Goal: Task Accomplishment & Management: Use online tool/utility

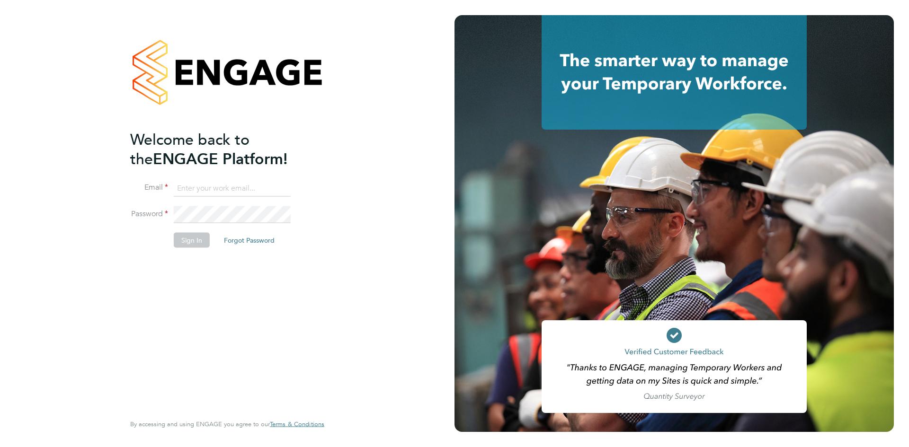
type input "shaye.stoneham@randstadcpe.com"
click at [194, 237] on button "Sign In" at bounding box center [192, 240] width 36 height 15
click at [48, 54] on div "Sorry, we are having problems connecting to our services." at bounding box center [227, 223] width 455 height 447
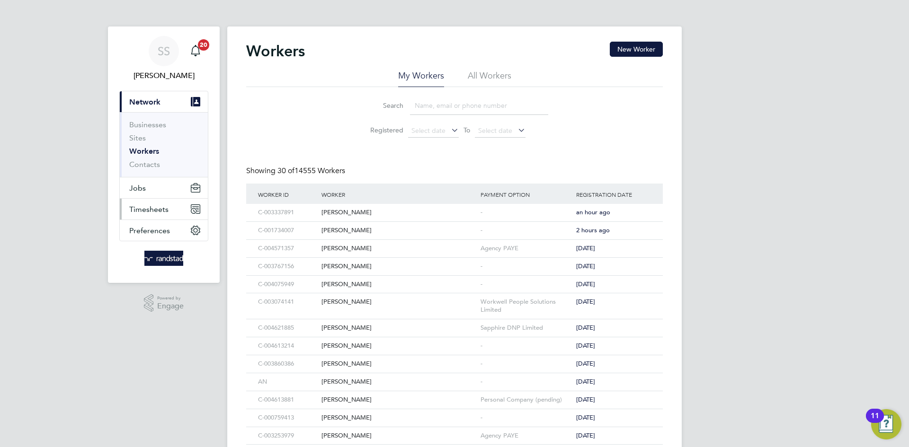
click at [170, 201] on button "Timesheets" at bounding box center [164, 209] width 88 height 21
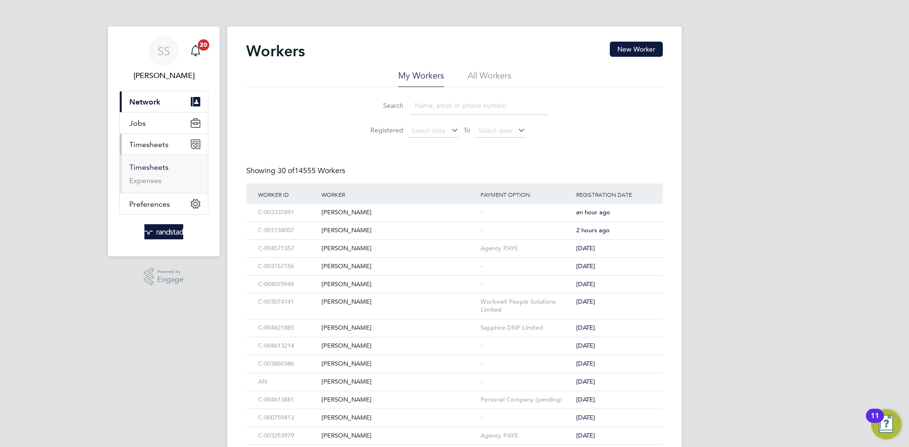
click at [154, 165] on link "Timesheets" at bounding box center [148, 167] width 39 height 9
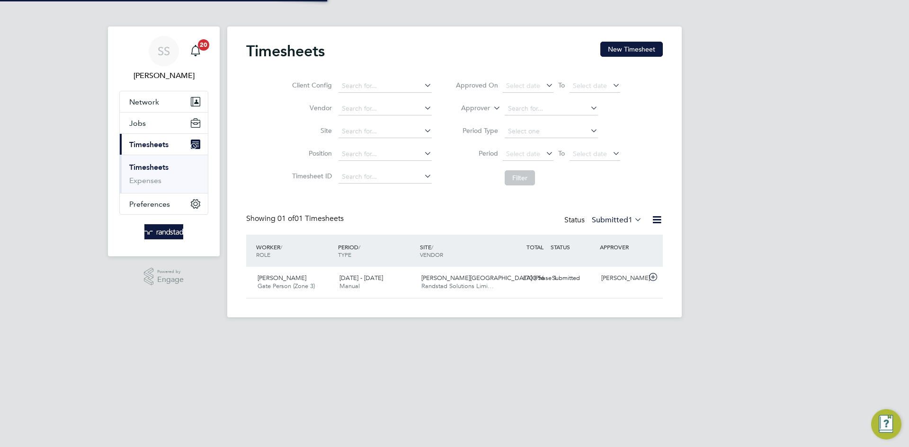
scroll to position [24, 82]
drag, startPoint x: 614, startPoint y: 48, endPoint x: 495, endPoint y: 107, distance: 133.0
click at [614, 48] on button "New Timesheet" at bounding box center [631, 49] width 62 height 15
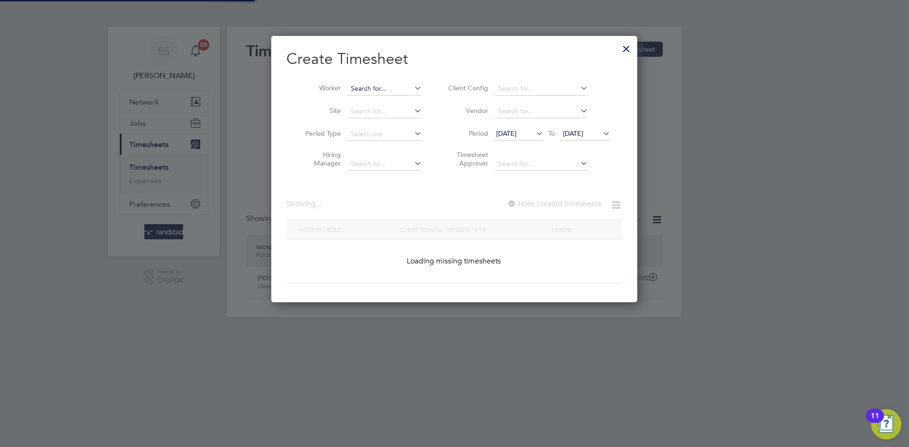
scroll to position [267, 366]
click at [376, 86] on input at bounding box center [385, 88] width 74 height 13
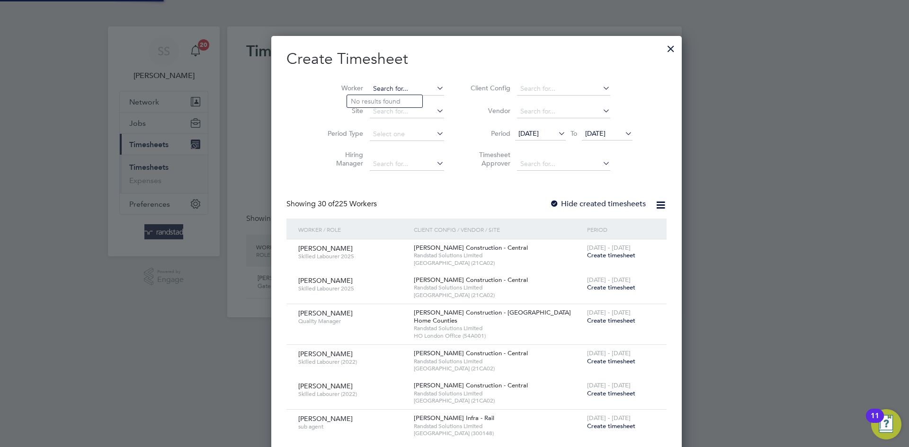
scroll to position [1626, 366]
click at [397, 110] on li "Monsuru Mayegun" at bounding box center [391, 114] width 89 height 13
type input "Monsuru Mayegun"
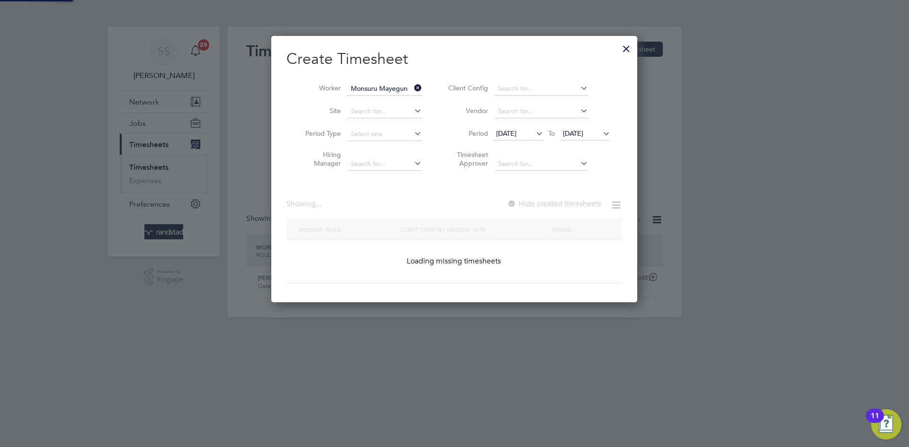
scroll to position [267, 366]
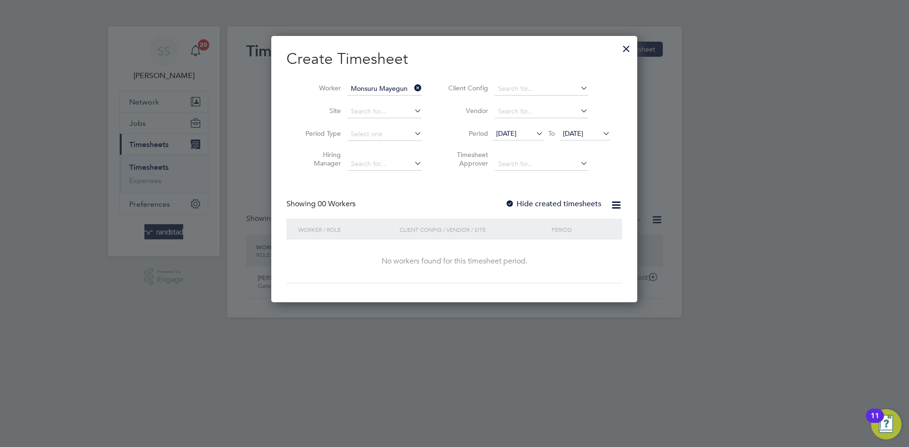
click at [459, 66] on h2 "Create Timesheet" at bounding box center [454, 59] width 336 height 20
click at [581, 199] on label "Hide created timesheets" at bounding box center [553, 203] width 96 height 9
click at [583, 135] on span "[DATE]" at bounding box center [573, 133] width 20 height 9
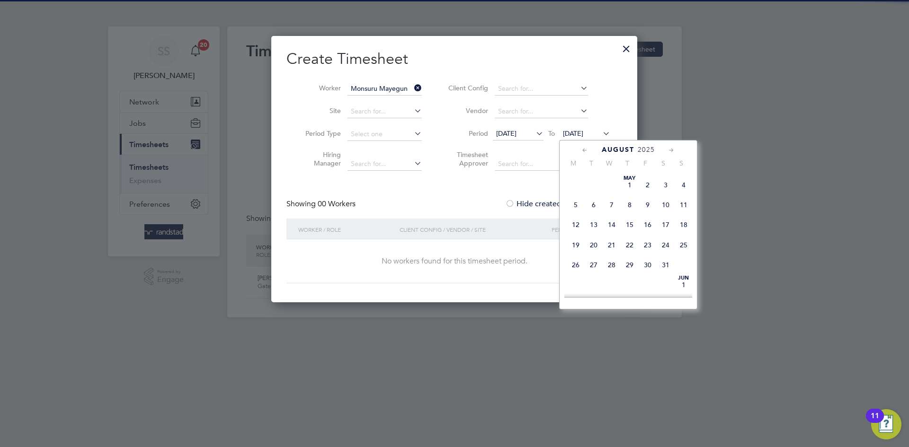
scroll to position [378, 0]
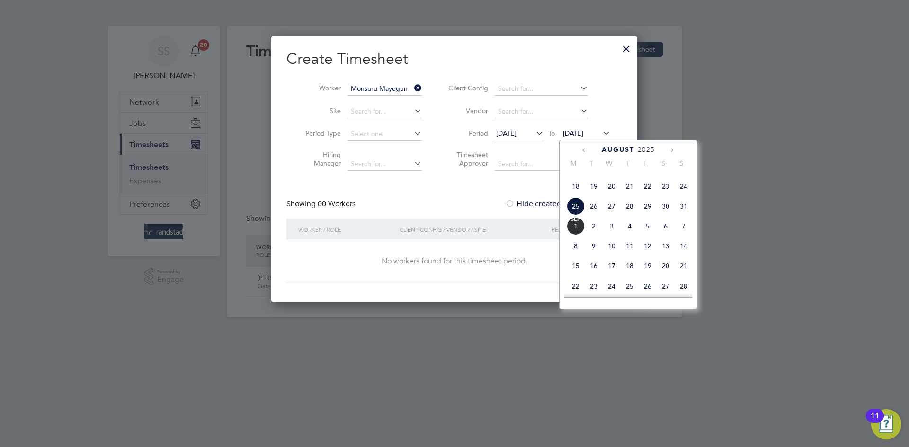
click at [641, 235] on span "5" at bounding box center [648, 226] width 18 height 18
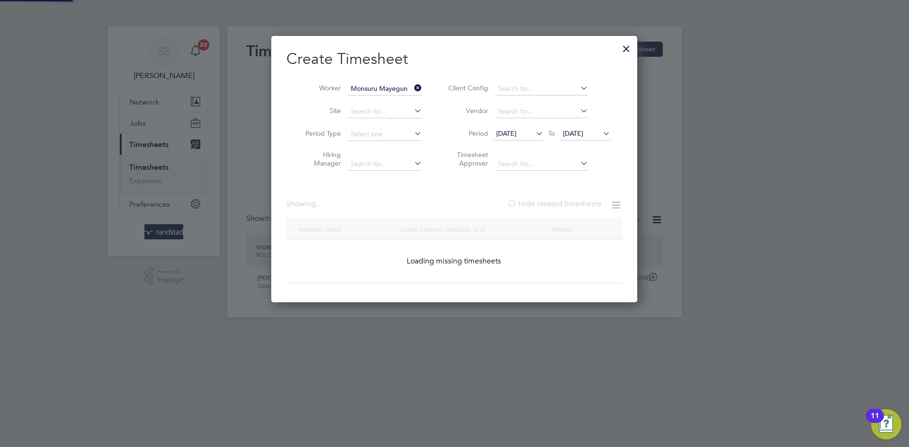
scroll to position [344, 374]
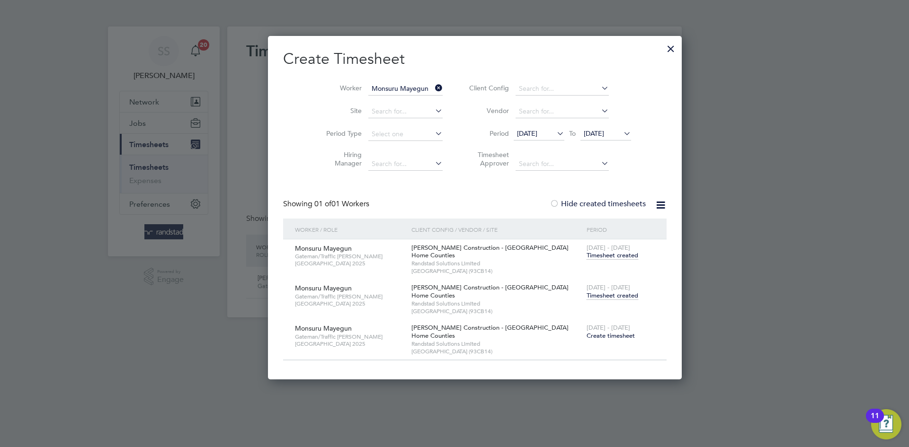
click at [587, 294] on span "Timesheet created" at bounding box center [613, 296] width 52 height 9
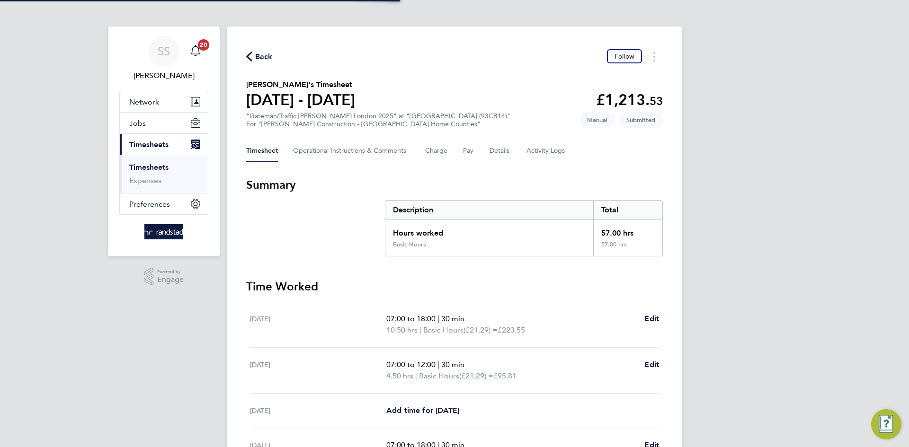
drag, startPoint x: 466, startPoint y: 56, endPoint x: 448, endPoint y: 82, distance: 31.3
click at [465, 57] on div "Back Follow" at bounding box center [454, 56] width 417 height 15
click at [501, 149] on button "Details" at bounding box center [501, 151] width 22 height 23
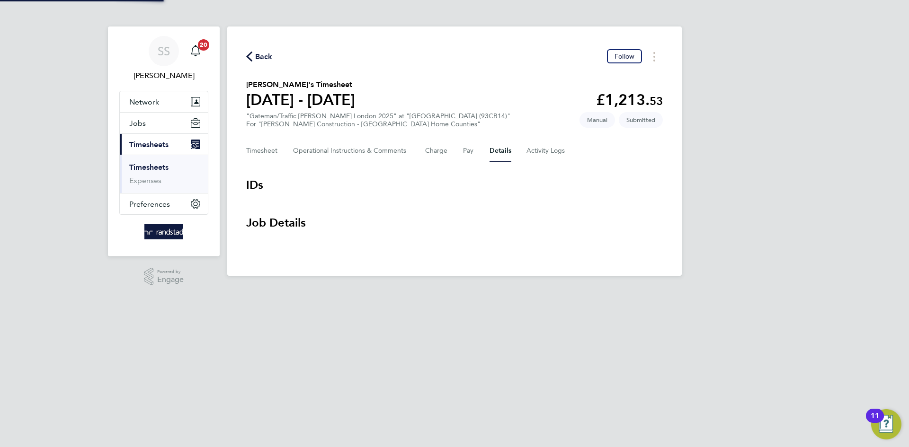
click at [492, 36] on div "Back Follow [PERSON_NAME]'s Timesheet [DATE] - [DATE] £1,213. 53 "Gateman/Traff…" at bounding box center [454, 152] width 455 height 250
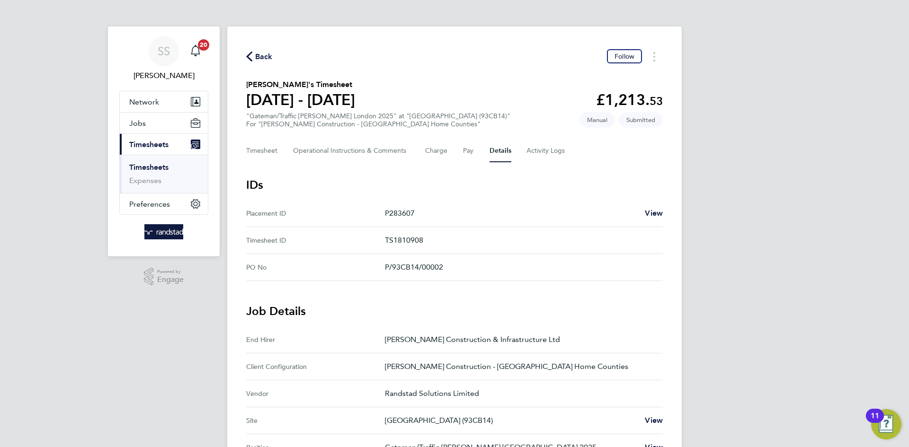
click at [272, 51] on span "Back" at bounding box center [264, 56] width 18 height 11
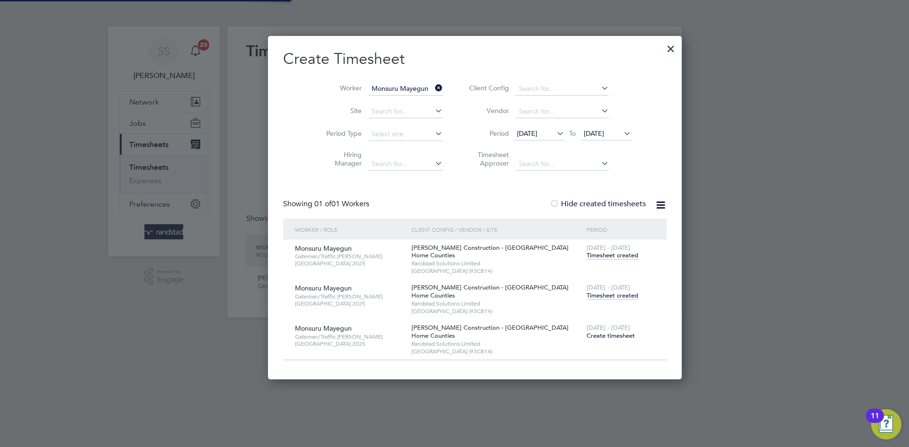
scroll to position [344, 374]
click at [368, 83] on input "Monsuru Mayegun" at bounding box center [405, 88] width 74 height 13
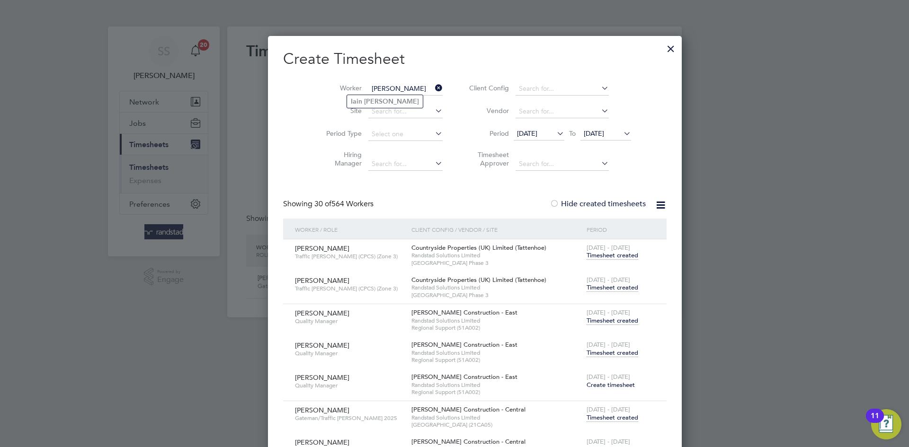
click at [392, 105] on li "[PERSON_NAME]" at bounding box center [385, 101] width 76 height 13
type input "[PERSON_NAME]"
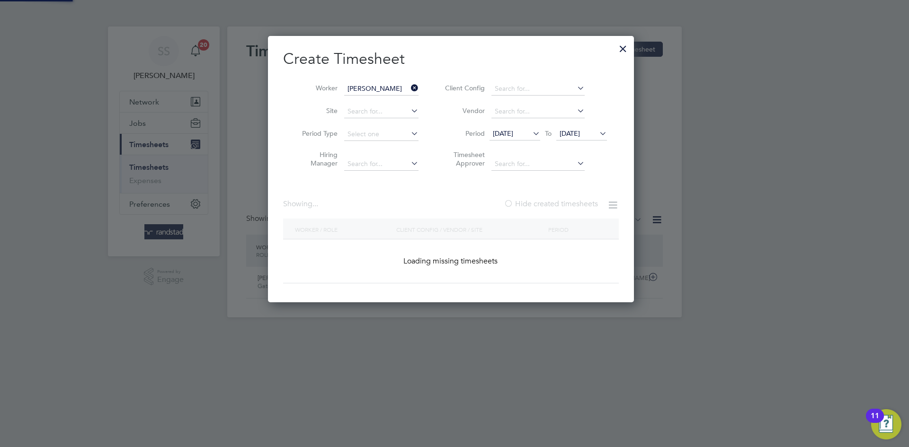
click at [462, 68] on h2 "Create Timesheet" at bounding box center [451, 59] width 336 height 20
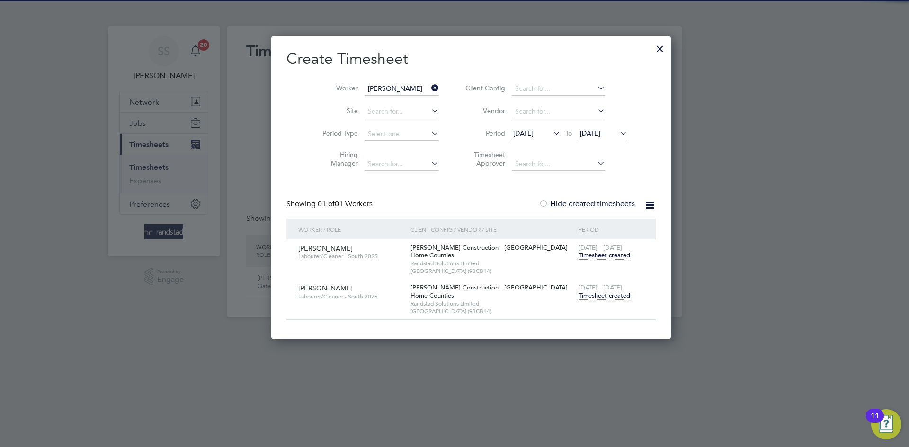
click at [579, 292] on span "Timesheet created" at bounding box center [605, 296] width 52 height 9
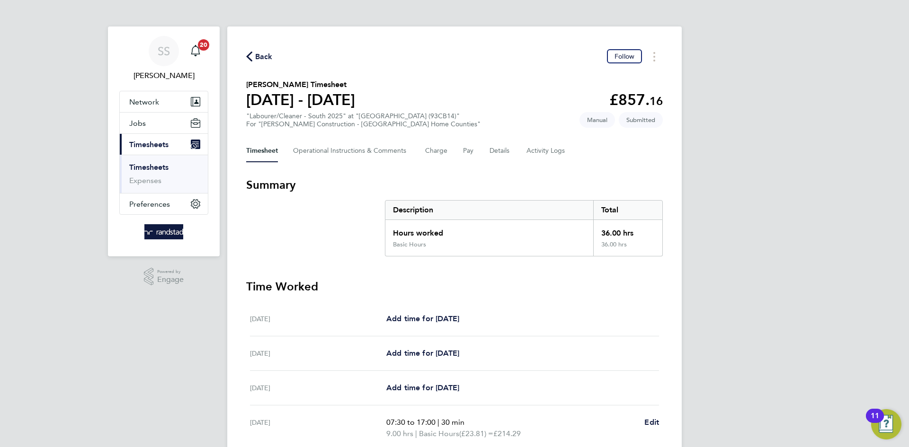
click at [262, 62] on span "Back" at bounding box center [264, 56] width 18 height 11
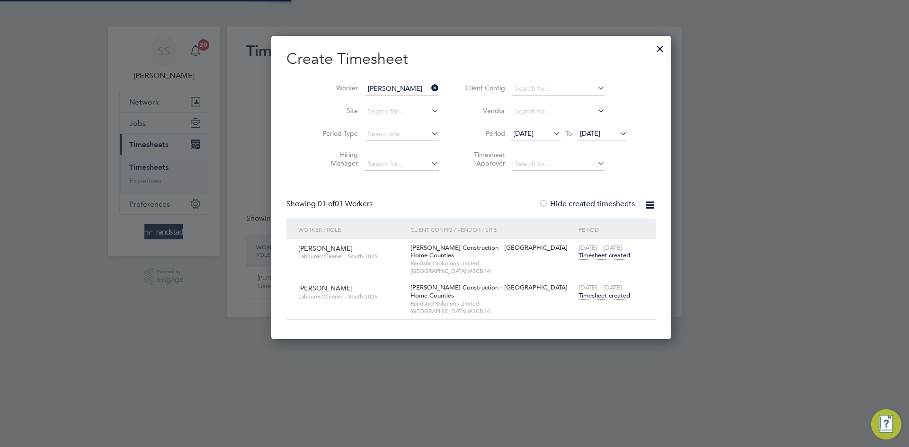
click at [386, 90] on input "[PERSON_NAME]" at bounding box center [402, 88] width 74 height 13
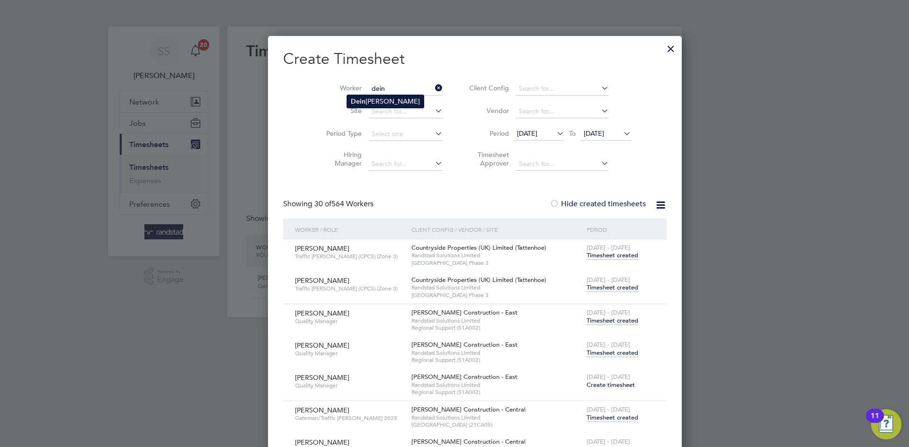
click at [404, 104] on li "Dein iol [PERSON_NAME]" at bounding box center [385, 101] width 77 height 13
type input "[PERSON_NAME]"
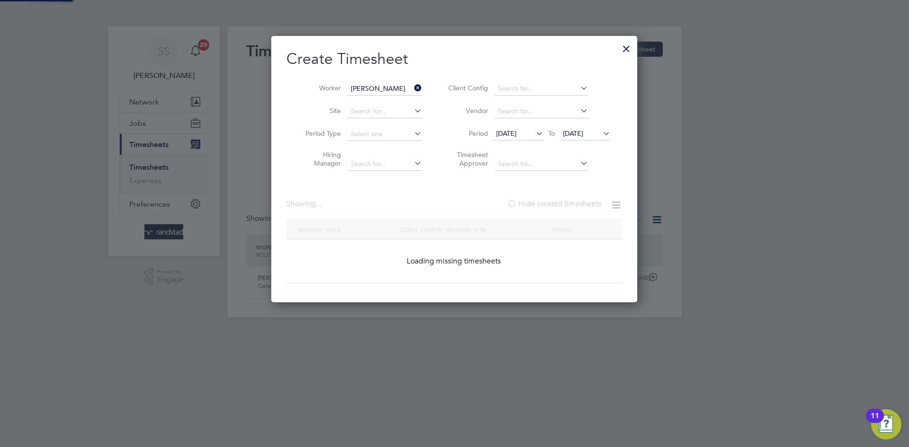
click at [537, 59] on h2 "Create Timesheet" at bounding box center [454, 59] width 336 height 20
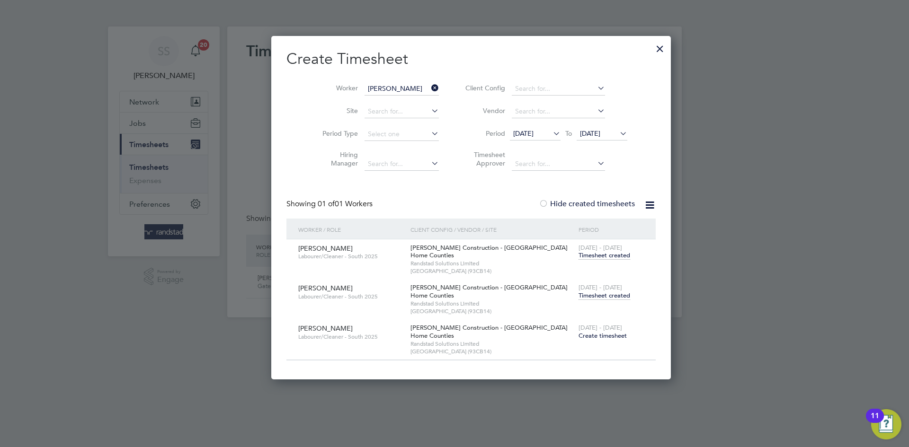
click at [583, 294] on span "Timesheet created" at bounding box center [605, 296] width 52 height 9
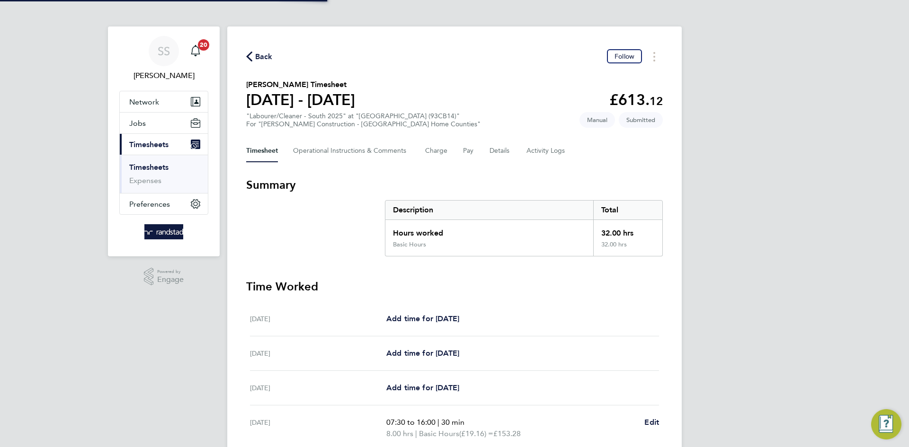
click at [451, 68] on div "Back Follow [PERSON_NAME] Timesheet [DATE] - [DATE] £613. 12 "Labourer/Cleaner …" at bounding box center [454, 342] width 455 height 631
drag, startPoint x: 271, startPoint y: 57, endPoint x: 436, endPoint y: 101, distance: 170.6
click at [271, 57] on span "Back" at bounding box center [264, 56] width 18 height 11
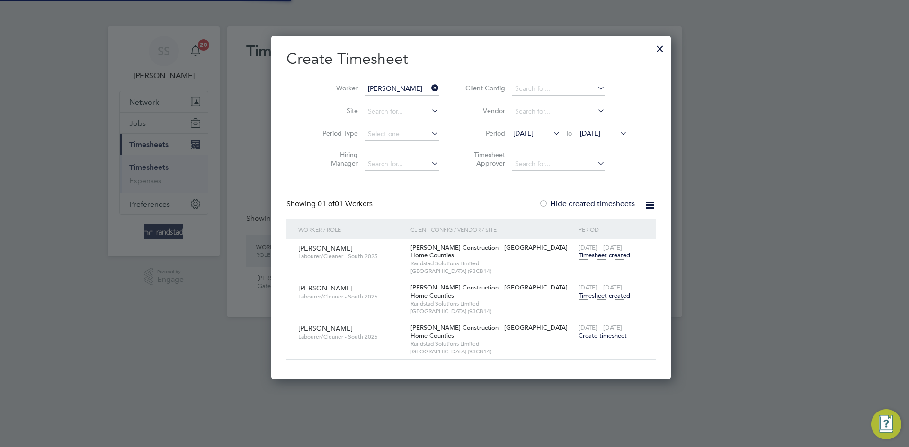
click at [397, 92] on input "[PERSON_NAME]" at bounding box center [402, 88] width 74 height 13
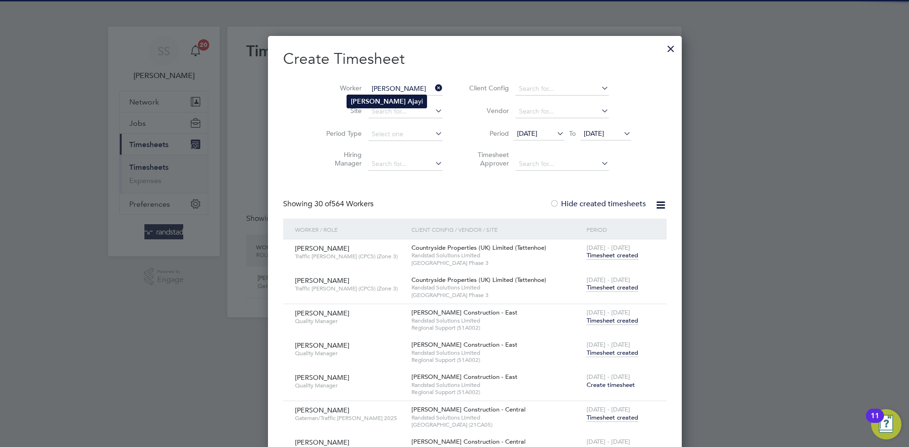
click at [411, 105] on li "[PERSON_NAME]" at bounding box center [387, 101] width 80 height 13
type input "[PERSON_NAME]"
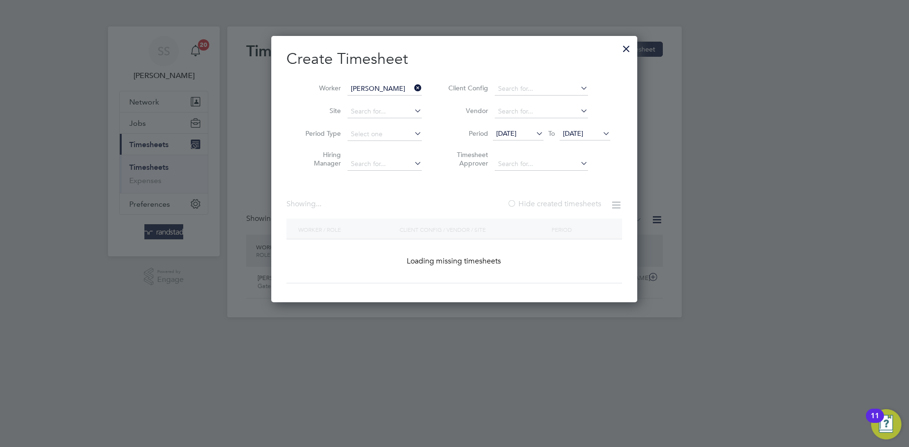
click at [481, 57] on h2 "Create Timesheet" at bounding box center [454, 59] width 336 height 20
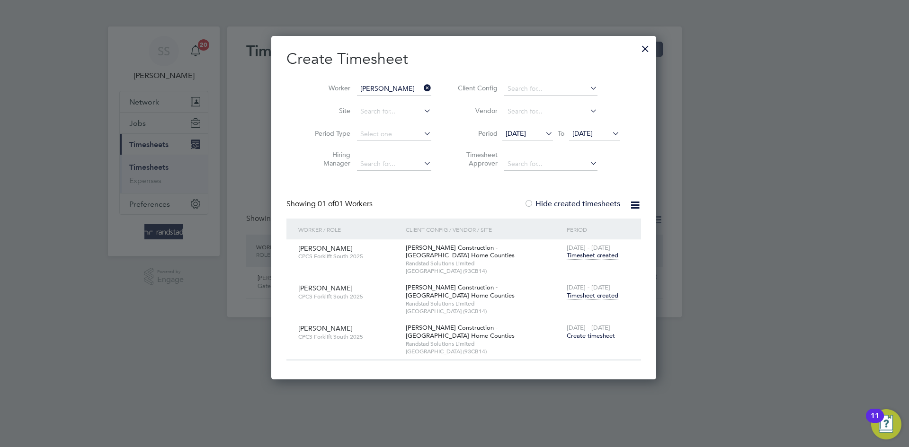
click at [568, 292] on span "Timesheet created" at bounding box center [593, 296] width 52 height 9
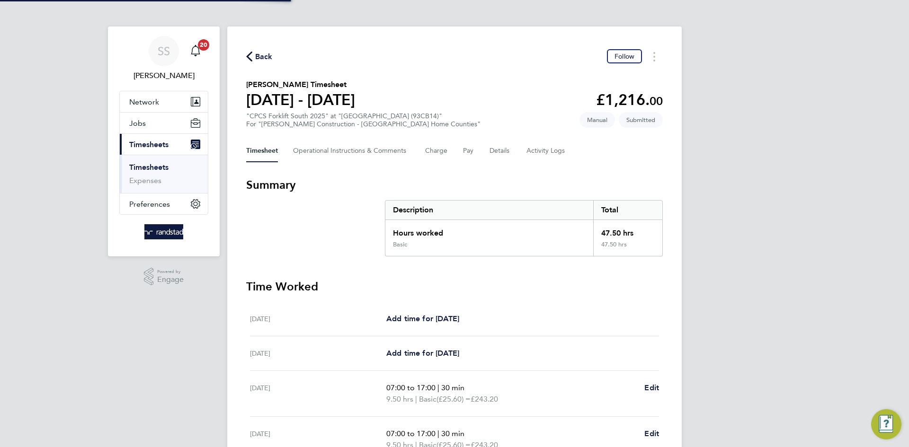
click at [470, 74] on div "Back Follow [PERSON_NAME] Timesheet [DATE] - [DATE] £1,216. 00 "CPCS Forklift S…" at bounding box center [454, 348] width 455 height 643
click at [702, 155] on div "SS [PERSON_NAME] Notifications 20 Applications: Network Businesses Sites Worker…" at bounding box center [454, 342] width 909 height 684
click at [497, 54] on div "Back Follow" at bounding box center [454, 56] width 417 height 15
